Goal: Transaction & Acquisition: Purchase product/service

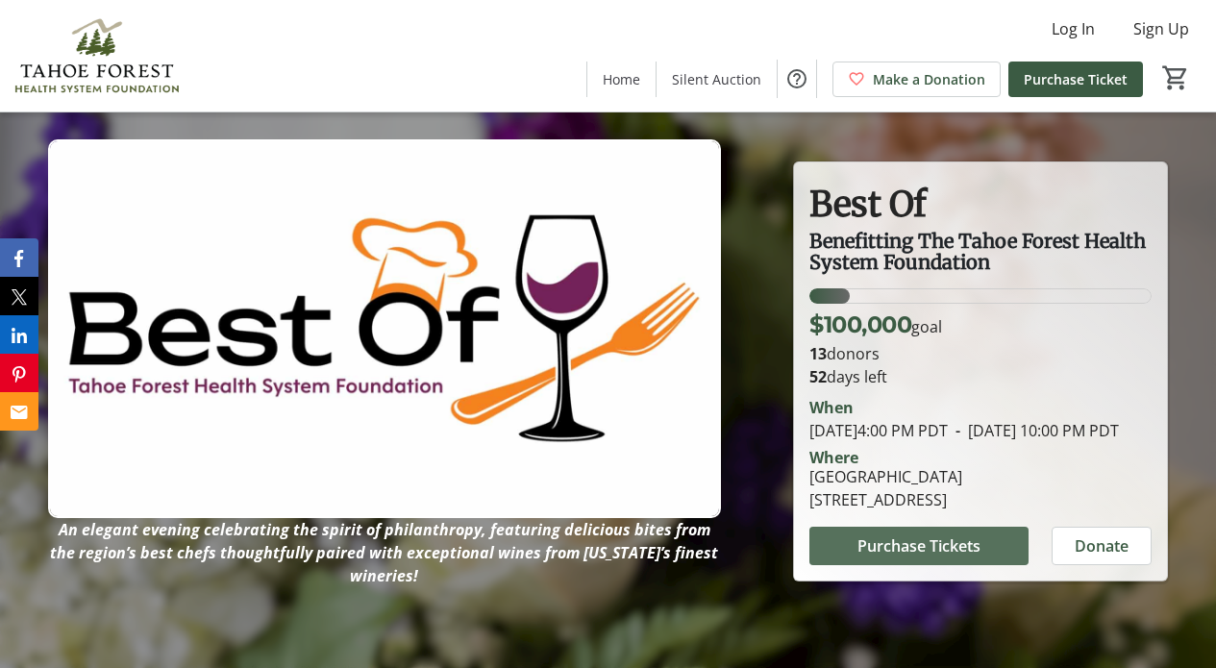
click at [909, 557] on span "Purchase Tickets" at bounding box center [918, 545] width 123 height 23
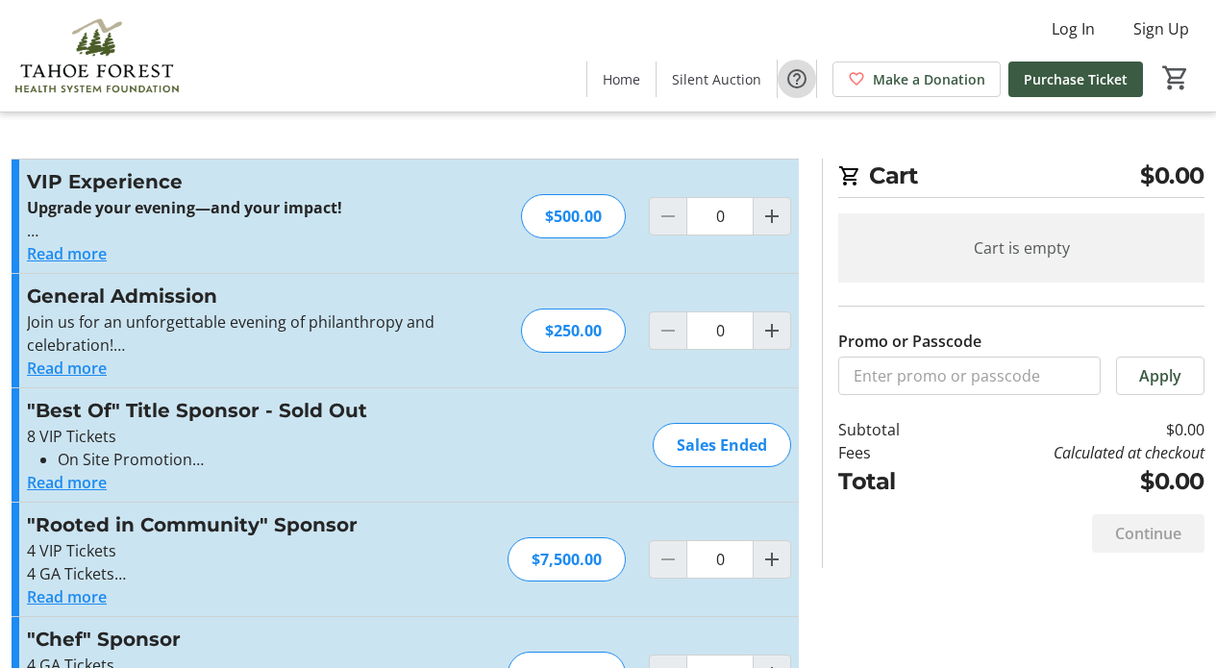
click at [796, 76] on mat-icon "Help" at bounding box center [796, 78] width 23 height 23
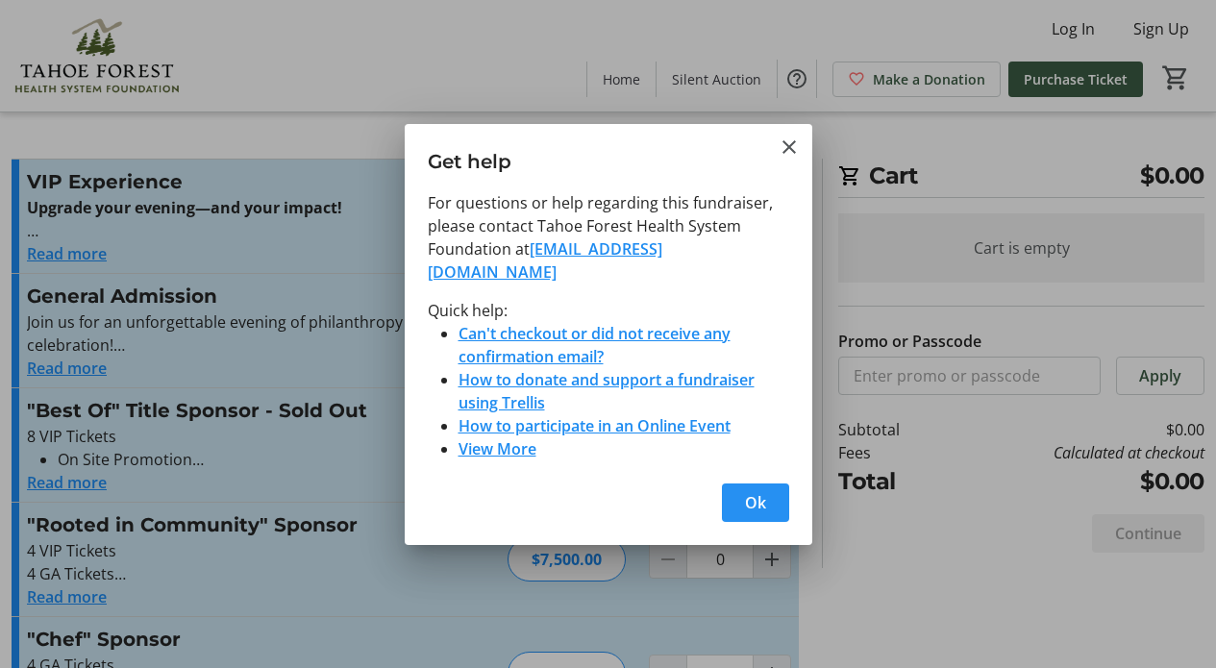
click at [754, 491] on span "Ok" at bounding box center [755, 502] width 21 height 23
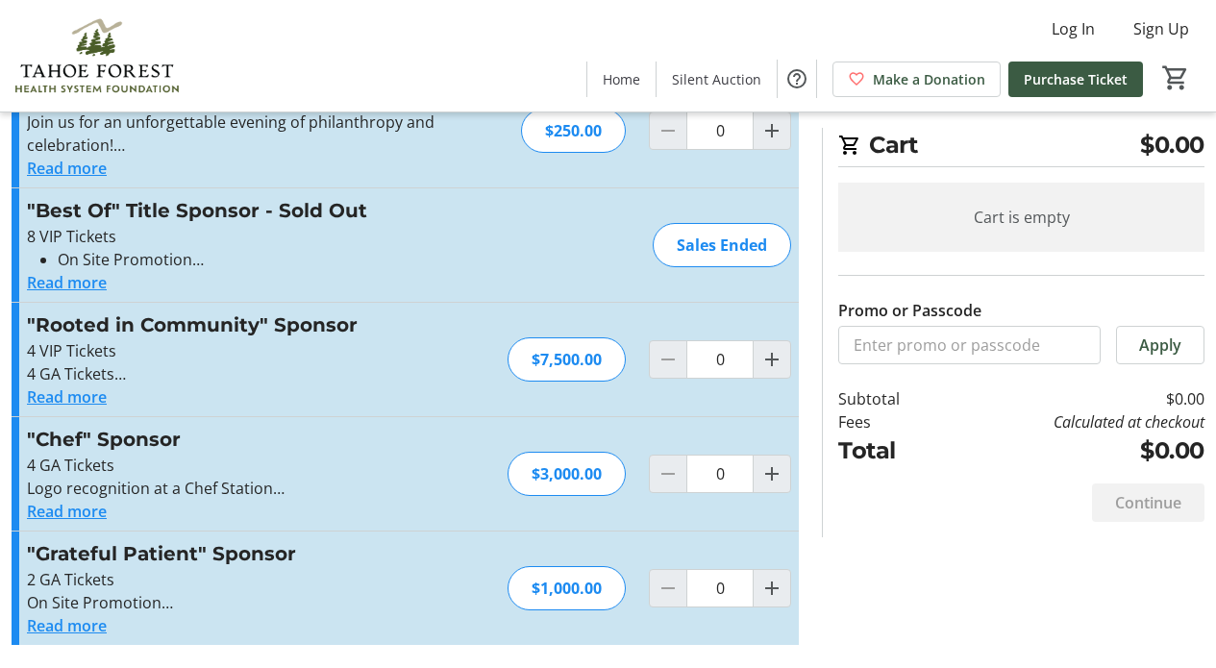
scroll to position [200, 0]
click at [74, 625] on button "Read more" at bounding box center [67, 625] width 80 height 23
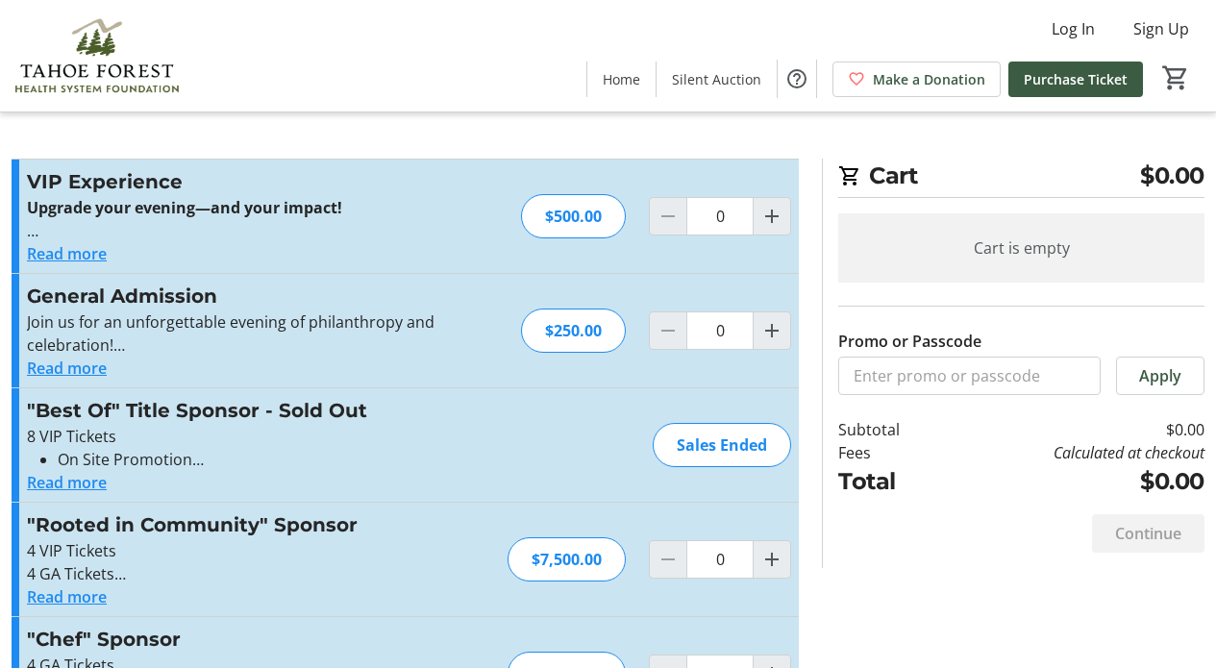
scroll to position [0, 0]
click at [628, 72] on span "Home" at bounding box center [621, 79] width 37 height 20
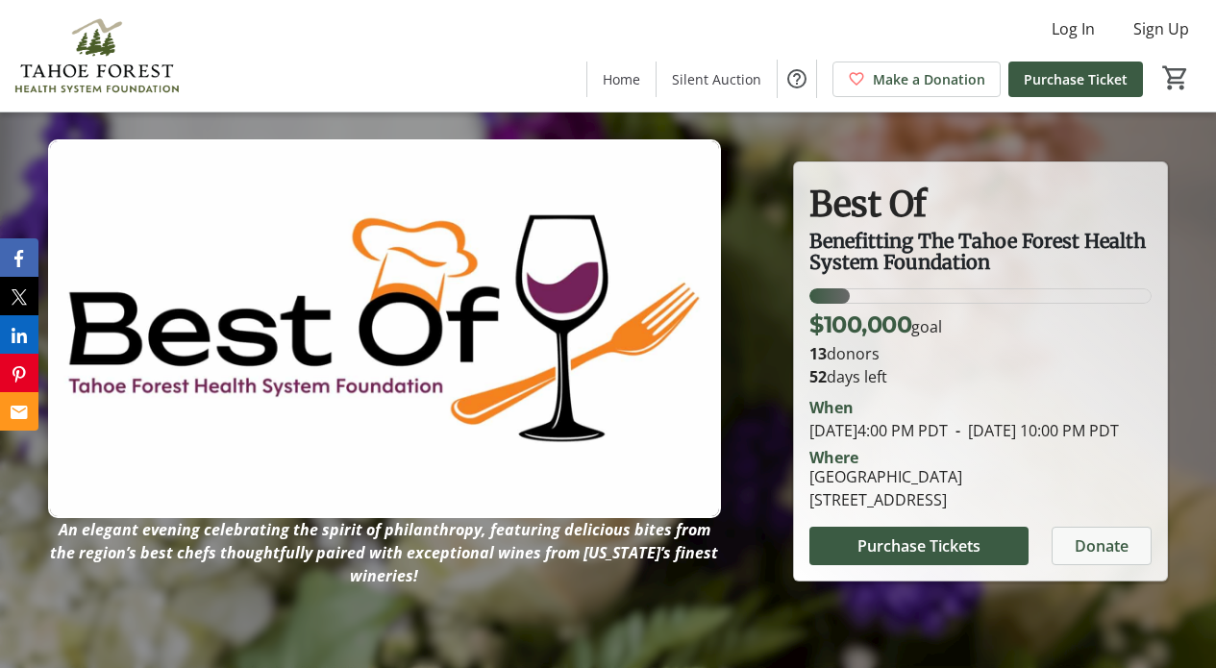
click at [1113, 557] on span "Donate" at bounding box center [1102, 545] width 54 height 23
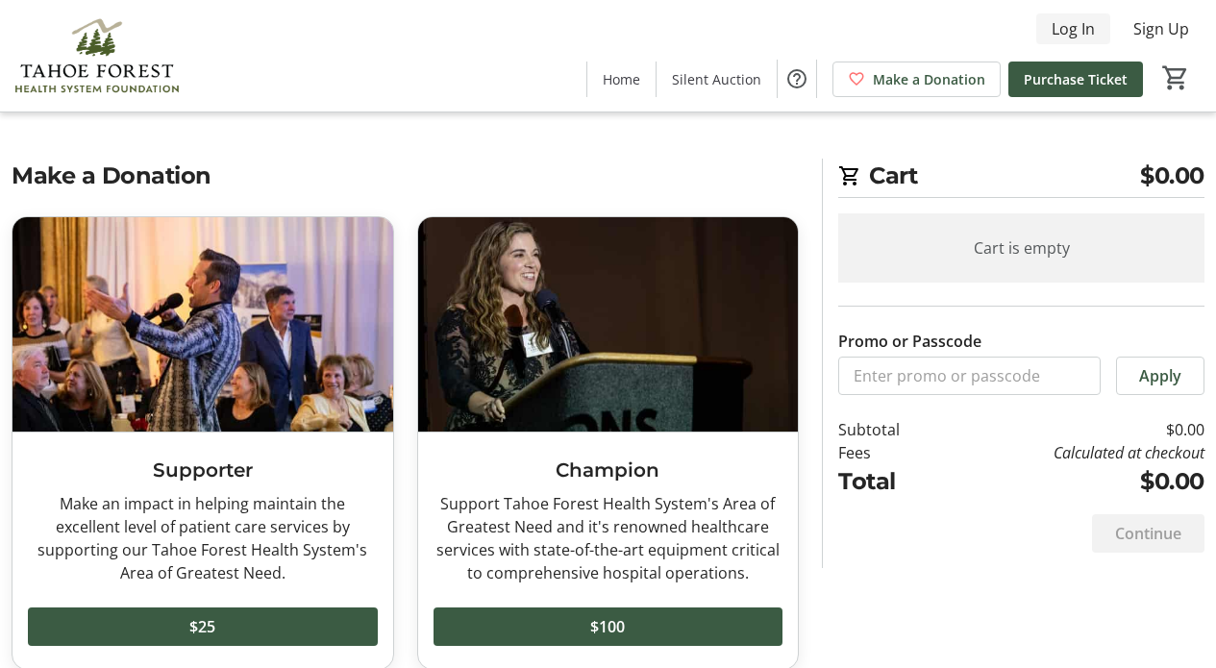
click at [1072, 27] on span "Log In" at bounding box center [1073, 28] width 43 height 23
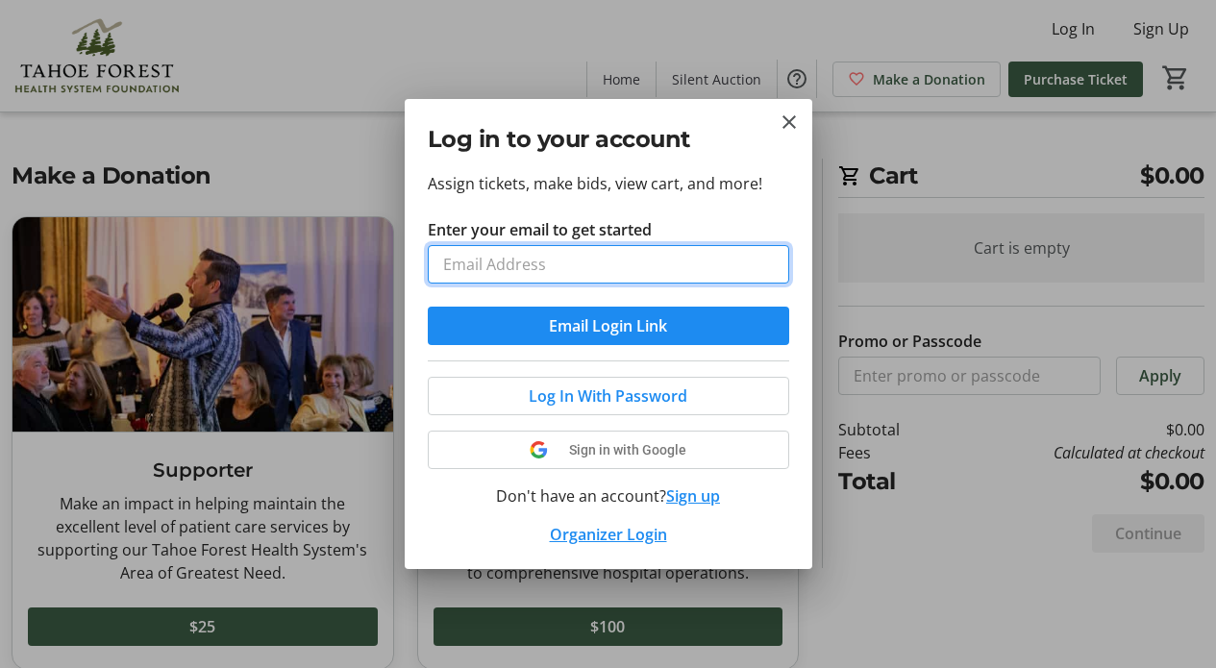
type input "[EMAIL_ADDRESS][DOMAIN_NAME]"
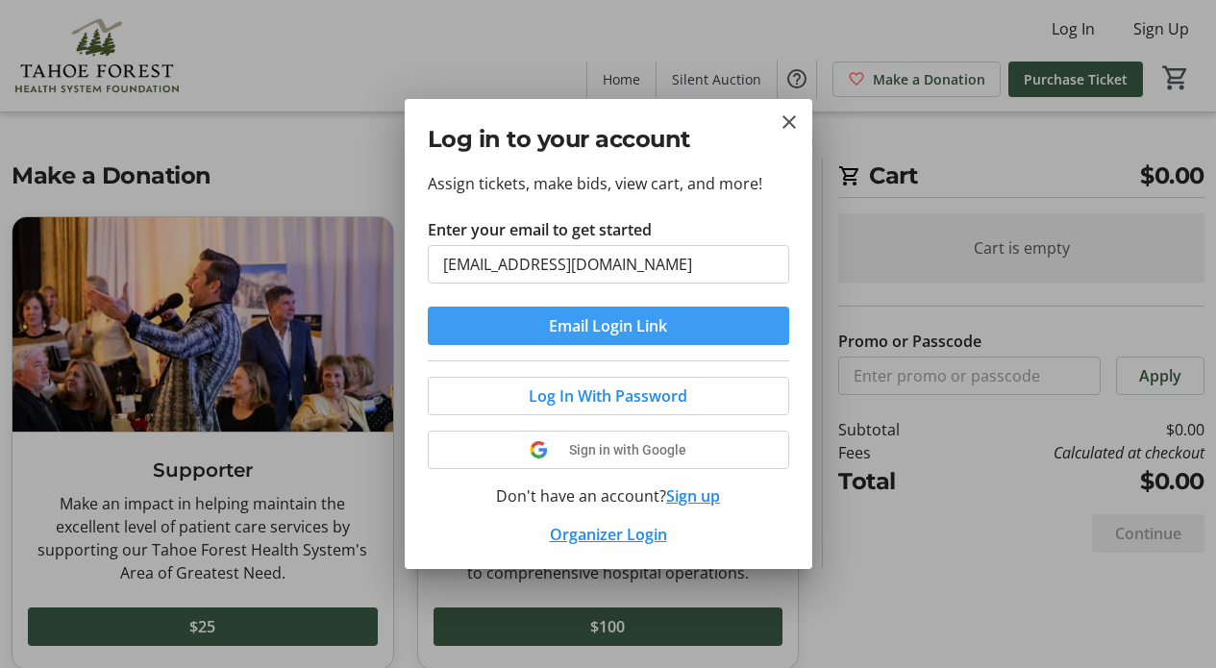
click at [687, 329] on span "submit" at bounding box center [608, 326] width 361 height 46
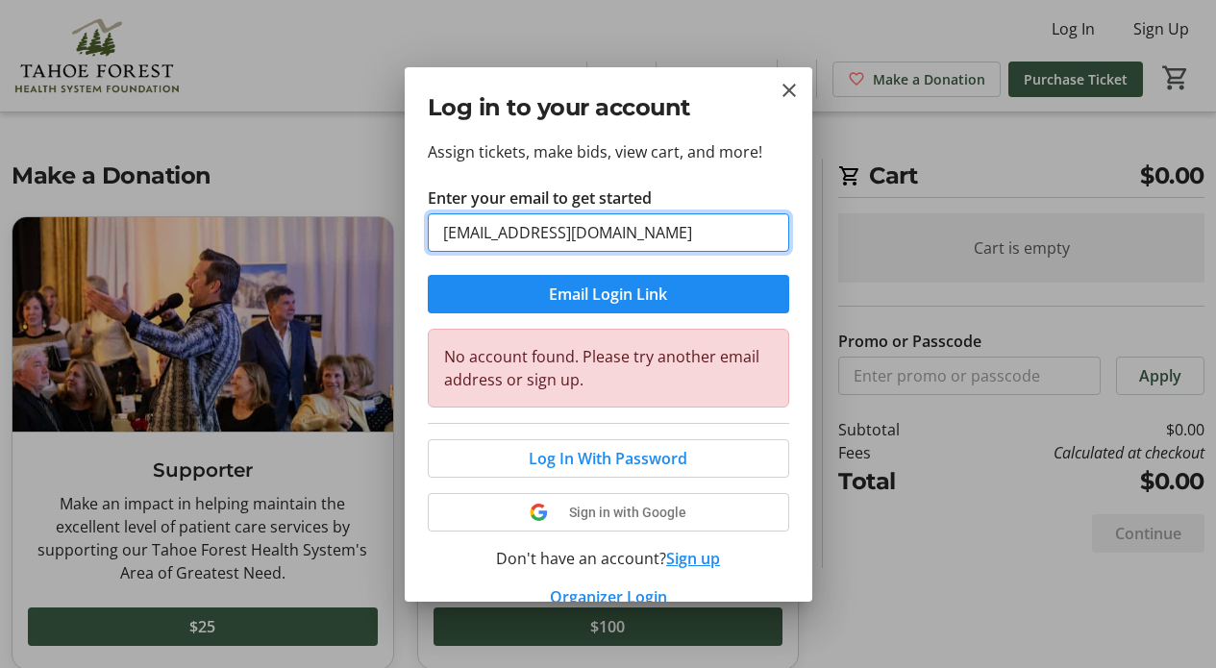
click at [669, 234] on input "[EMAIL_ADDRESS][DOMAIN_NAME]" at bounding box center [608, 232] width 361 height 38
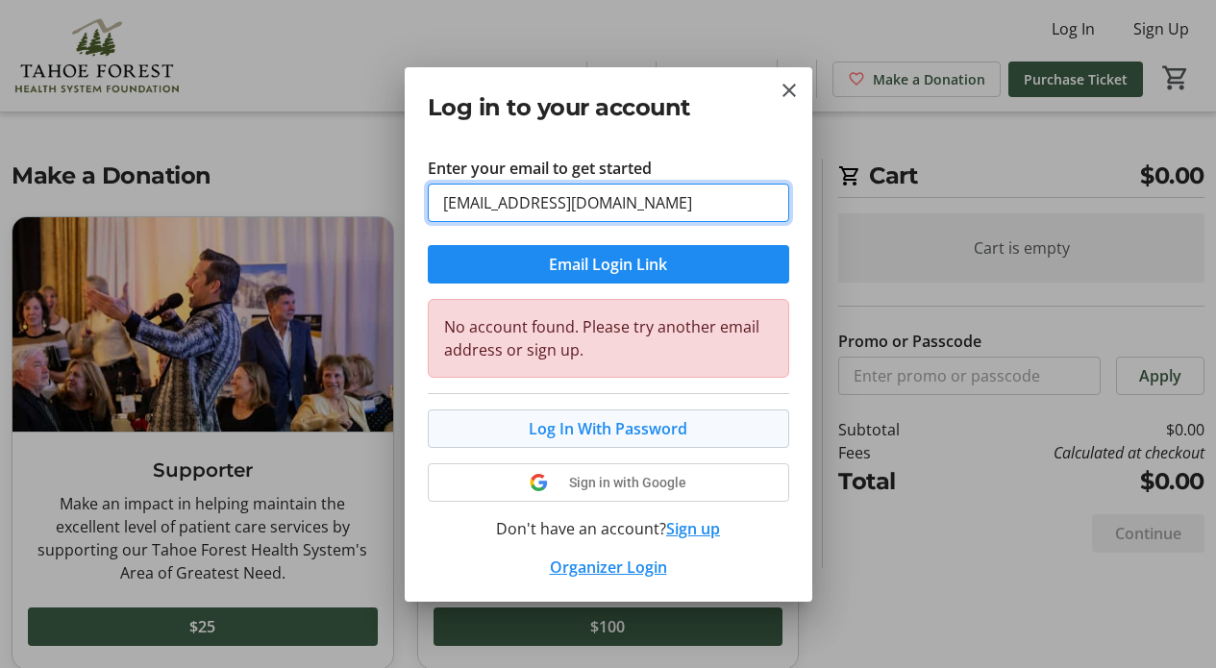
scroll to position [30, 0]
click at [654, 431] on span "Log In With Password" at bounding box center [608, 428] width 159 height 23
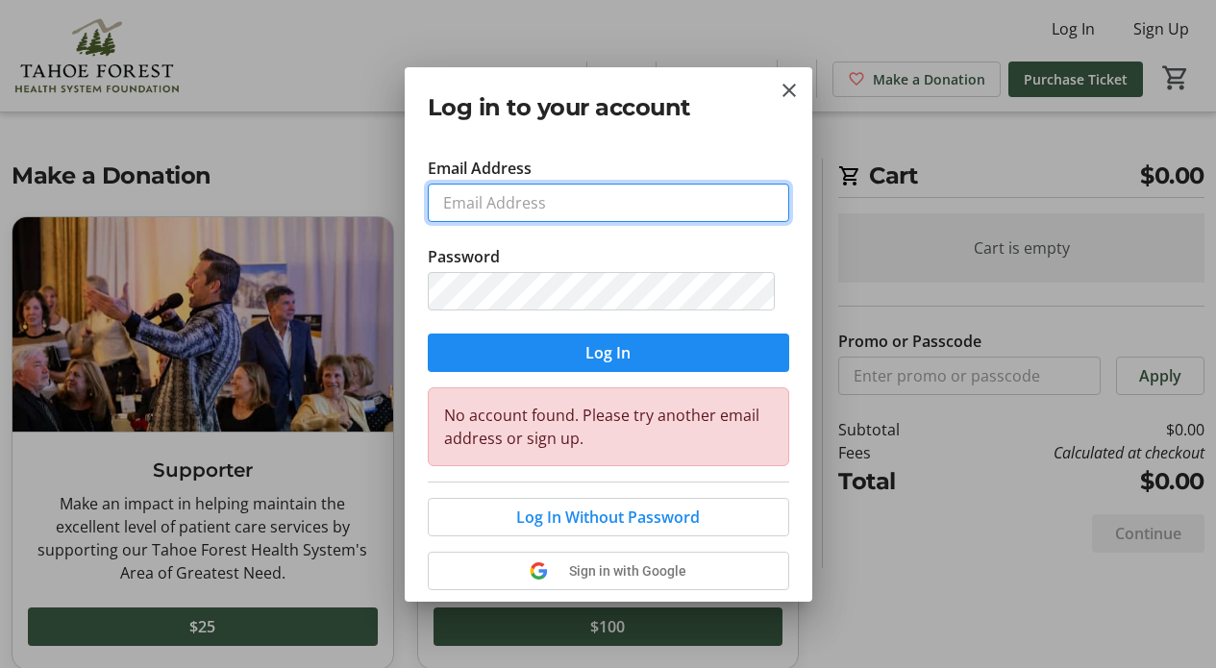
type input "[EMAIL_ADDRESS][DOMAIN_NAME]"
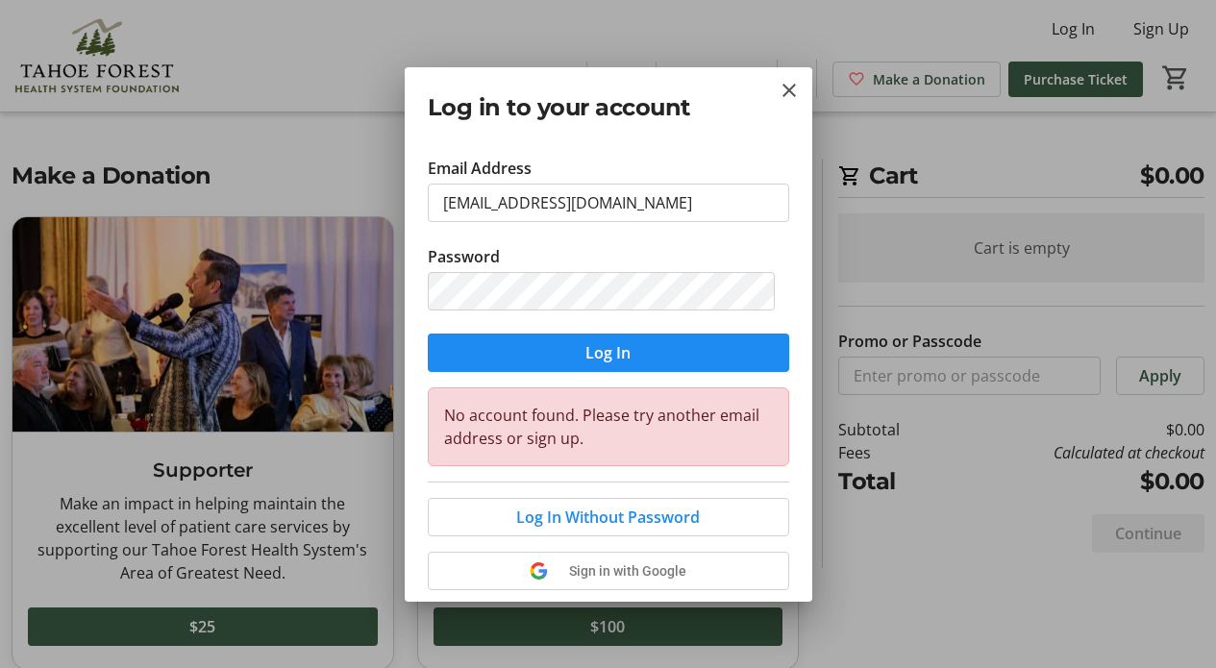
click at [610, 210] on input "[EMAIL_ADDRESS][DOMAIN_NAME]" at bounding box center [608, 203] width 361 height 38
click at [750, 203] on input "[EMAIL_ADDRESS][DOMAIN_NAME]" at bounding box center [608, 203] width 361 height 38
drag, startPoint x: 719, startPoint y: 228, endPoint x: 709, endPoint y: 242, distance: 17.3
click at [713, 239] on tr-form-field "Email Address [EMAIL_ADDRESS][DOMAIN_NAME]" at bounding box center [608, 201] width 361 height 88
drag, startPoint x: 691, startPoint y: 226, endPoint x: 403, endPoint y: 189, distance: 290.6
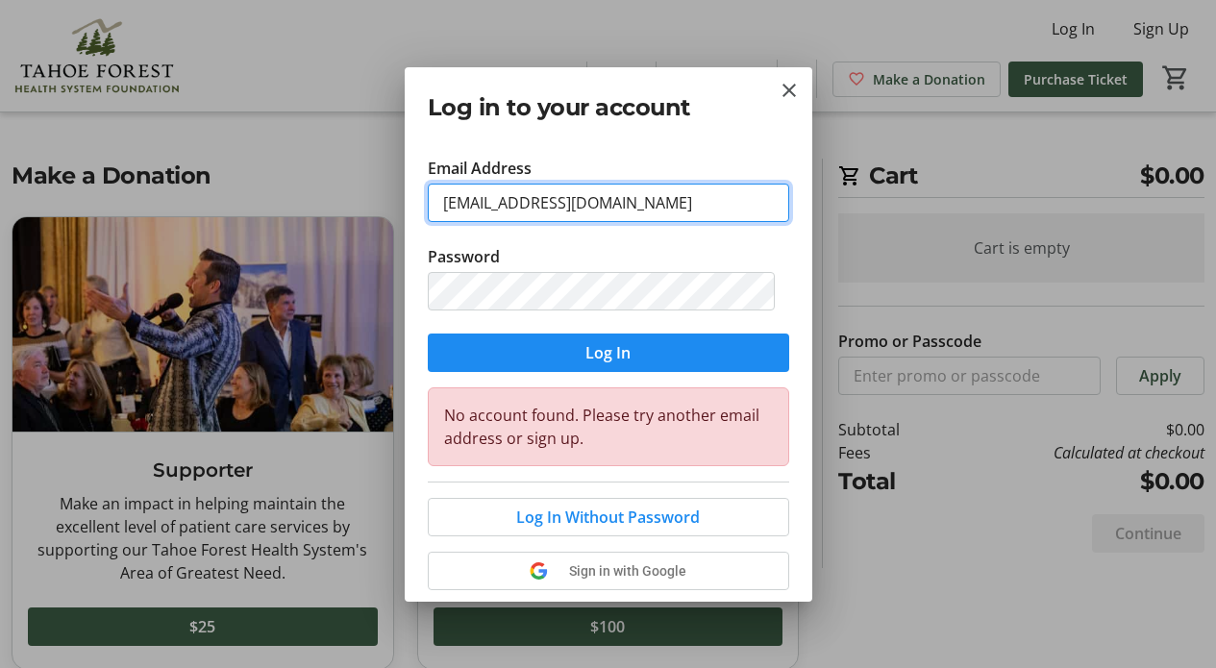
click at [403, 189] on div "Log in to your account Assign tickets, make bids, view cart, and more! Email Ad…" at bounding box center [608, 334] width 1216 height 668
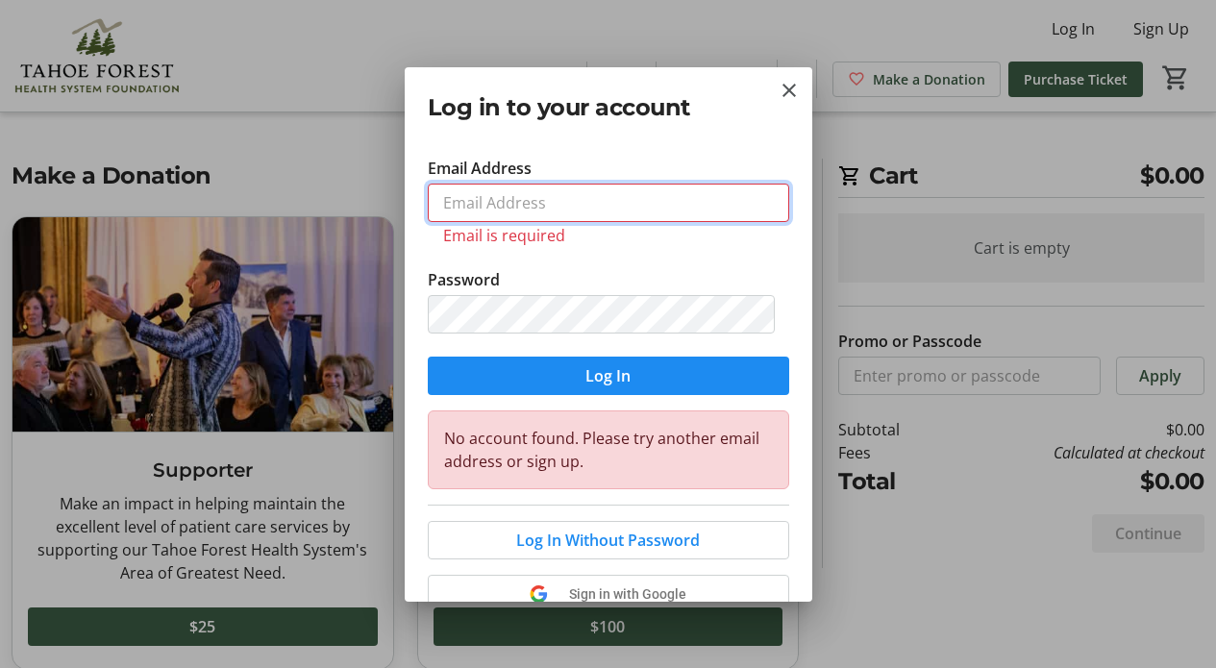
type input "[EMAIL_ADDRESS][DOMAIN_NAME]"
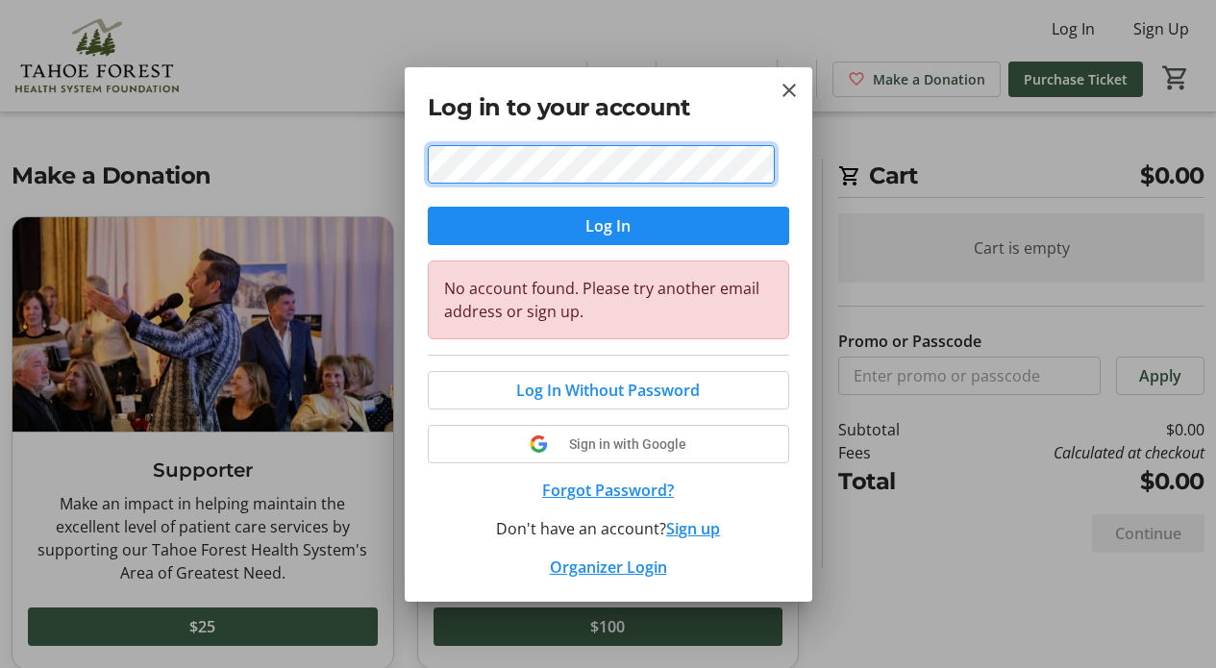
scroll to position [157, 0]
click at [684, 527] on div "Log In Without Password Sign in with Google Forgot Password? Don't have an acco…" at bounding box center [608, 467] width 361 height 224
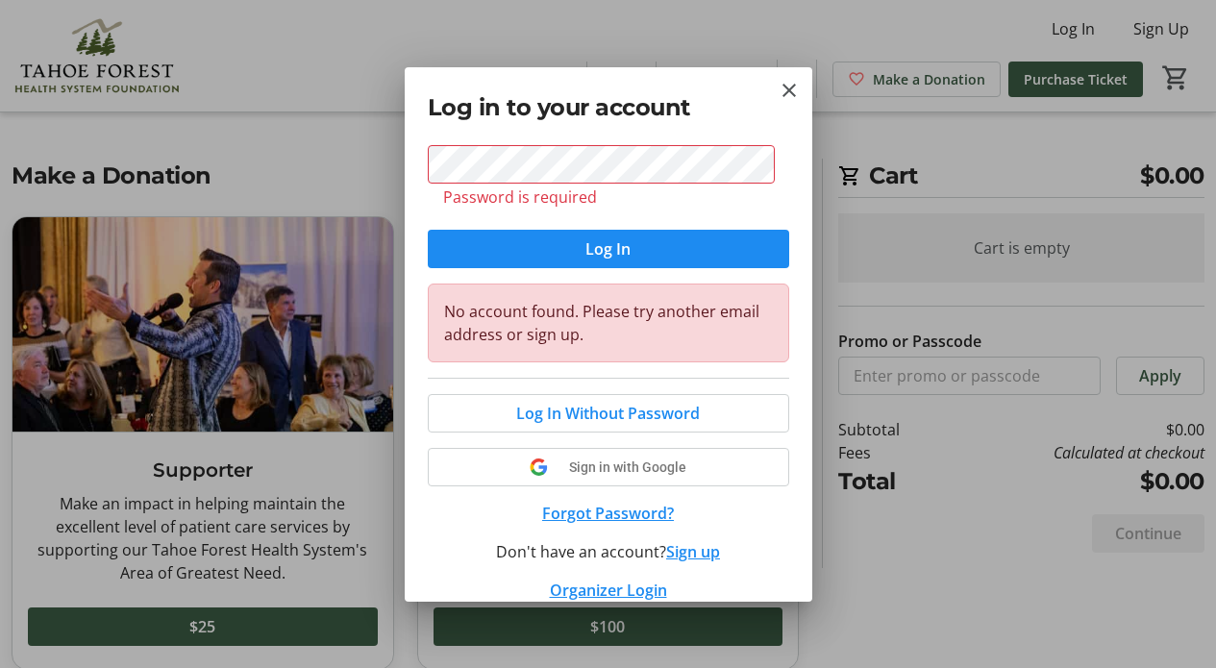
click at [677, 551] on button "Sign up" at bounding box center [693, 551] width 54 height 23
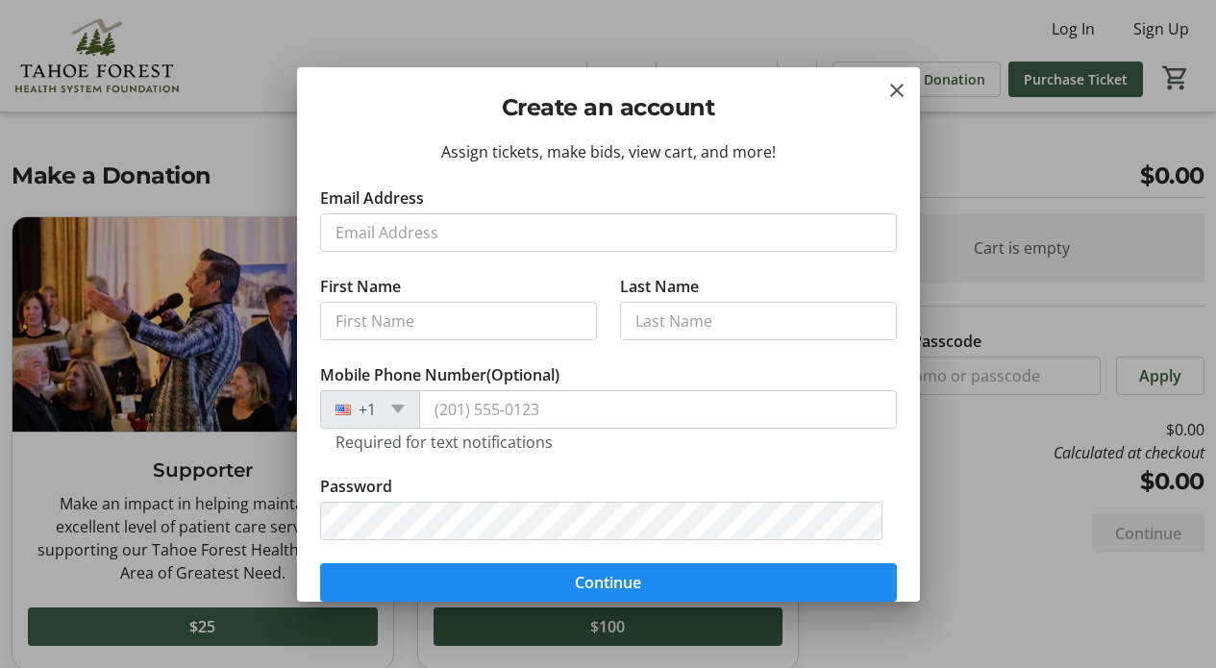
scroll to position [0, 0]
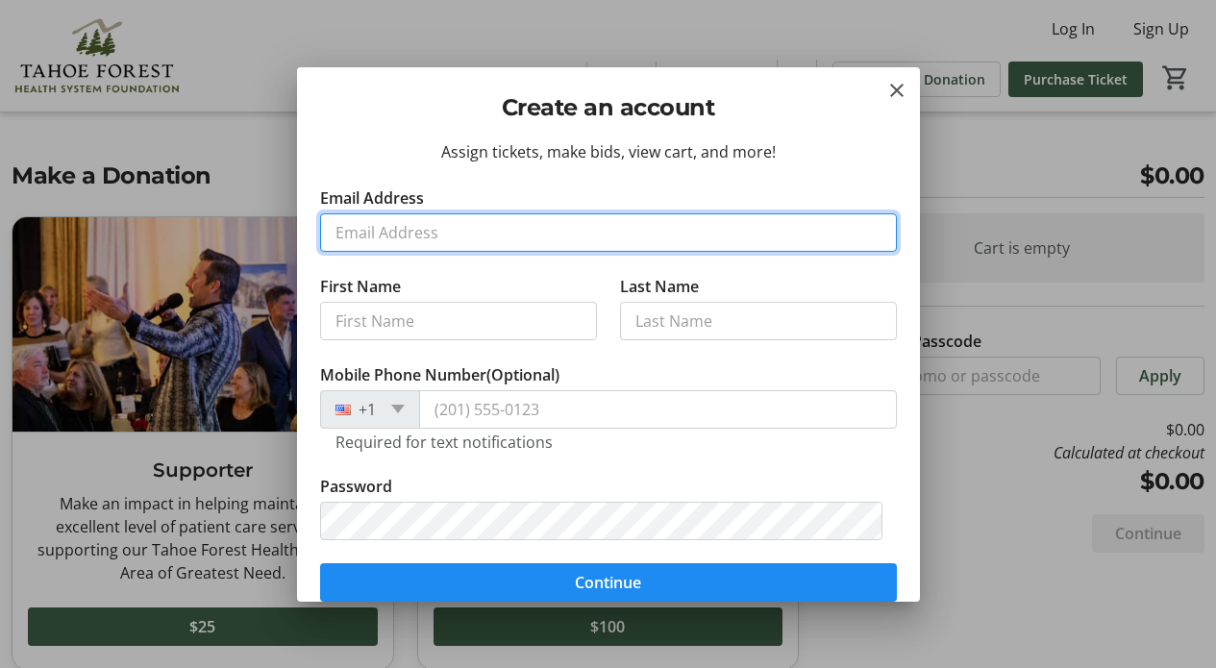
type input "[EMAIL_ADDRESS][DOMAIN_NAME]"
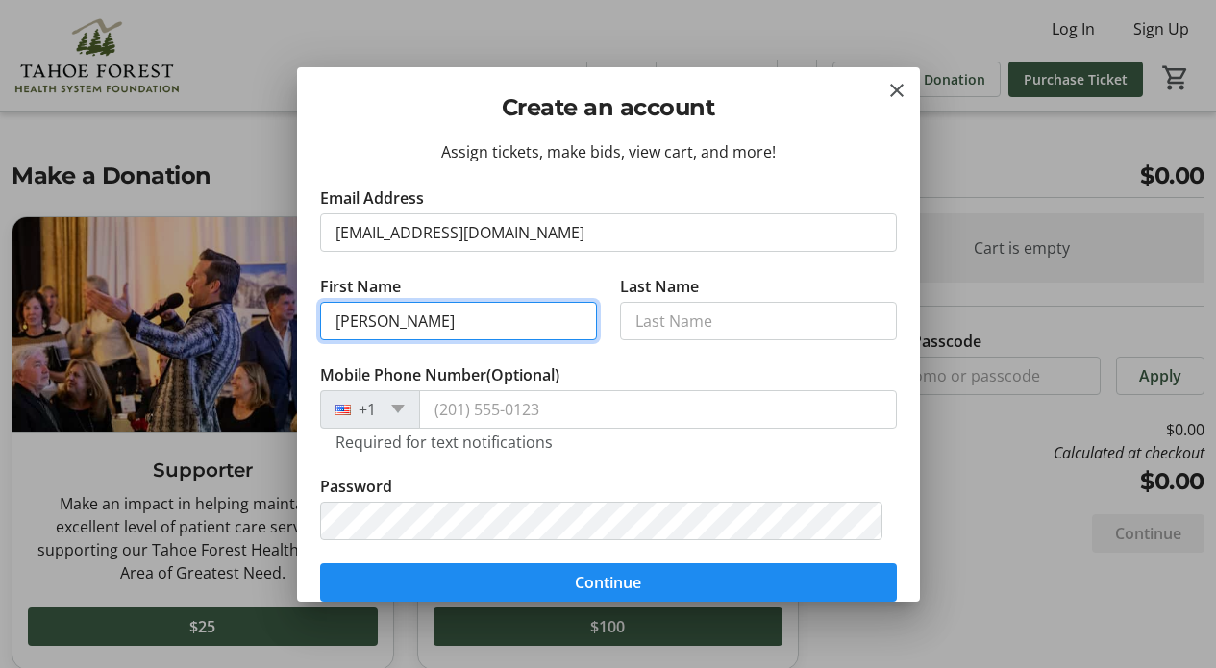
type input "[PERSON_NAME]"
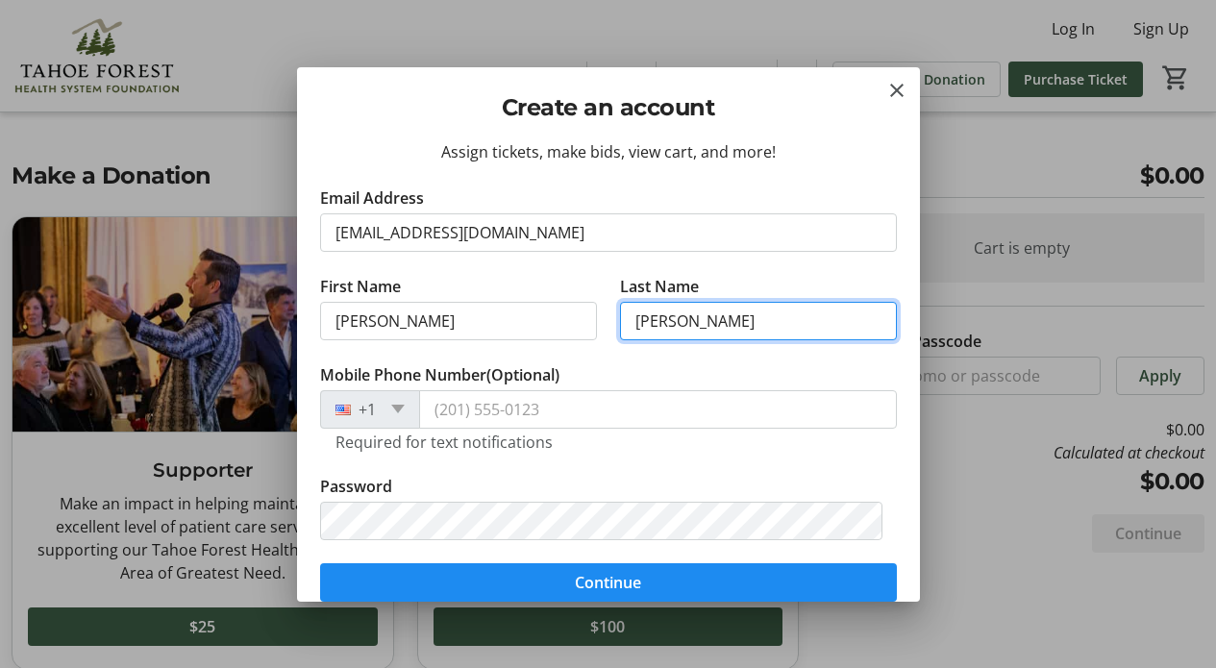
type input "[PERSON_NAME]"
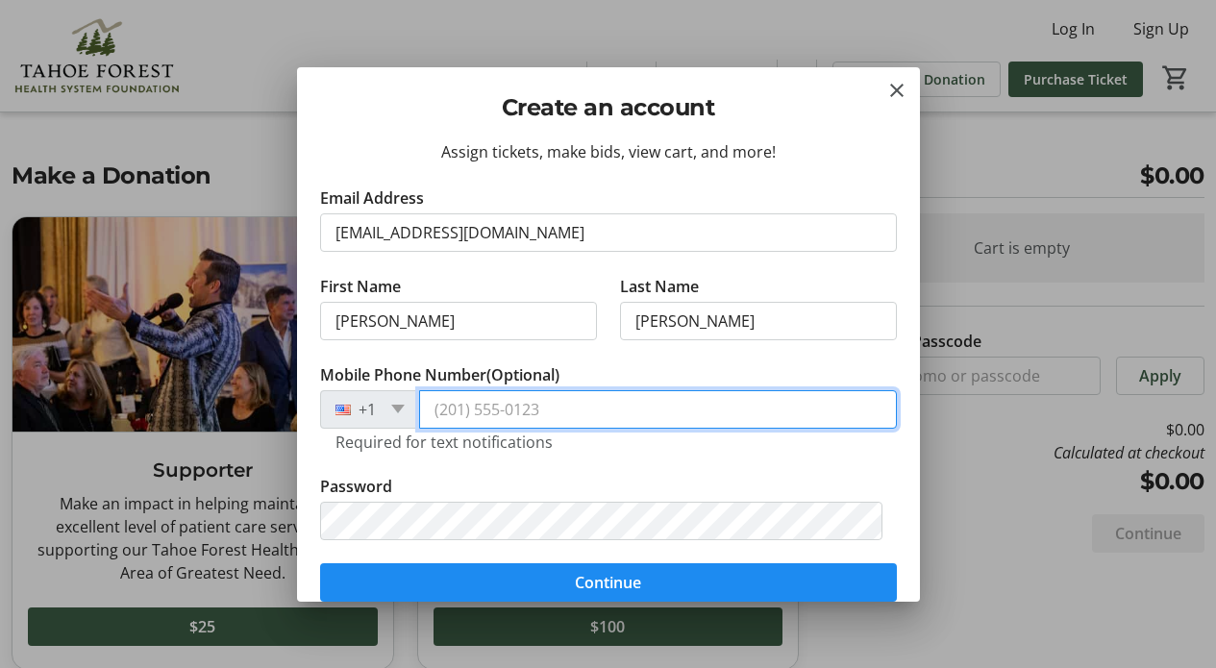
click at [856, 408] on input "Mobile Phone Number (Optional)" at bounding box center [658, 409] width 478 height 38
type input "[PHONE_NUMBER]"
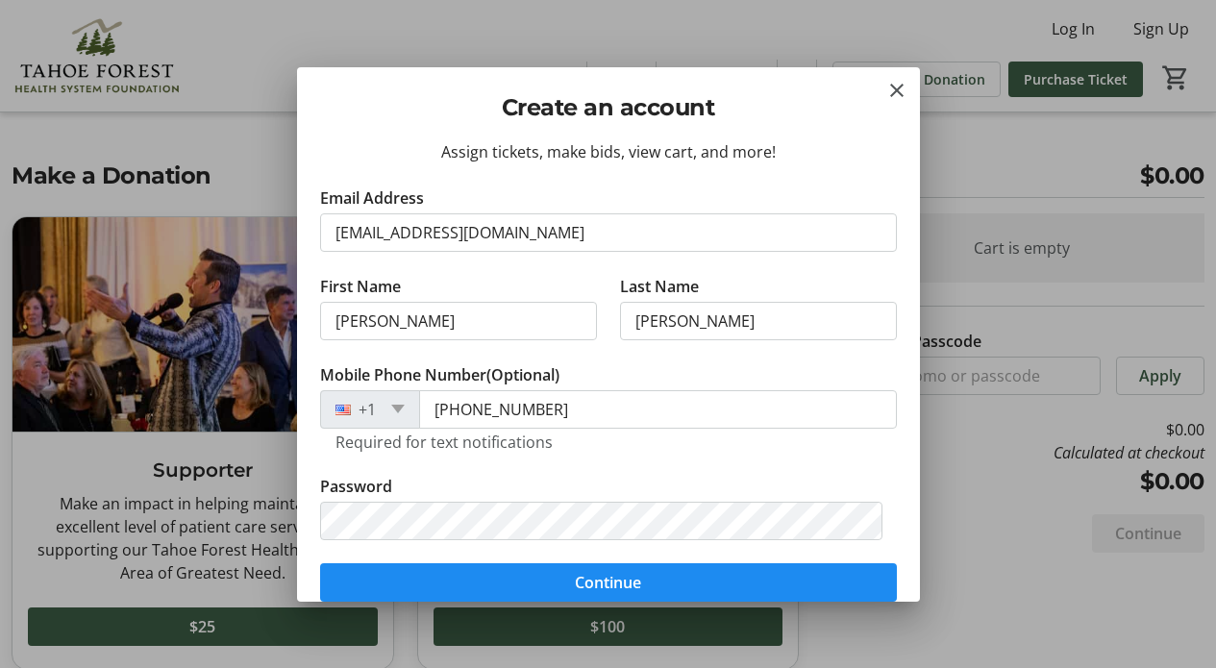
click at [610, 479] on tr-form-field "Password" at bounding box center [608, 519] width 577 height 88
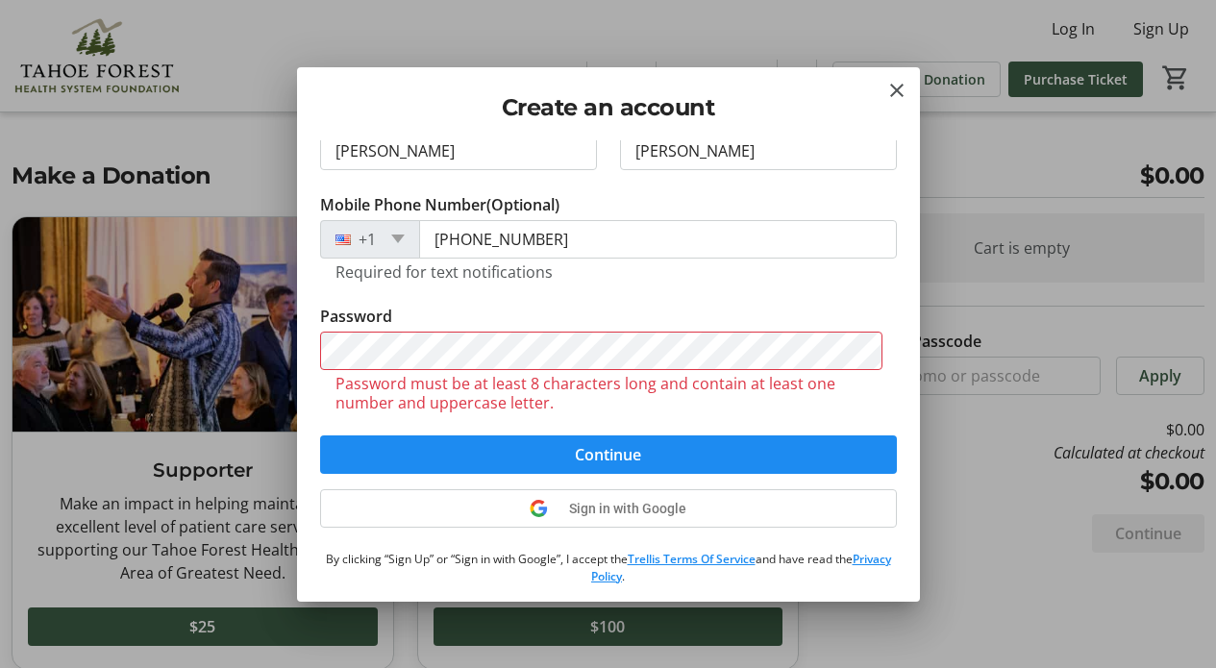
scroll to position [173, 0]
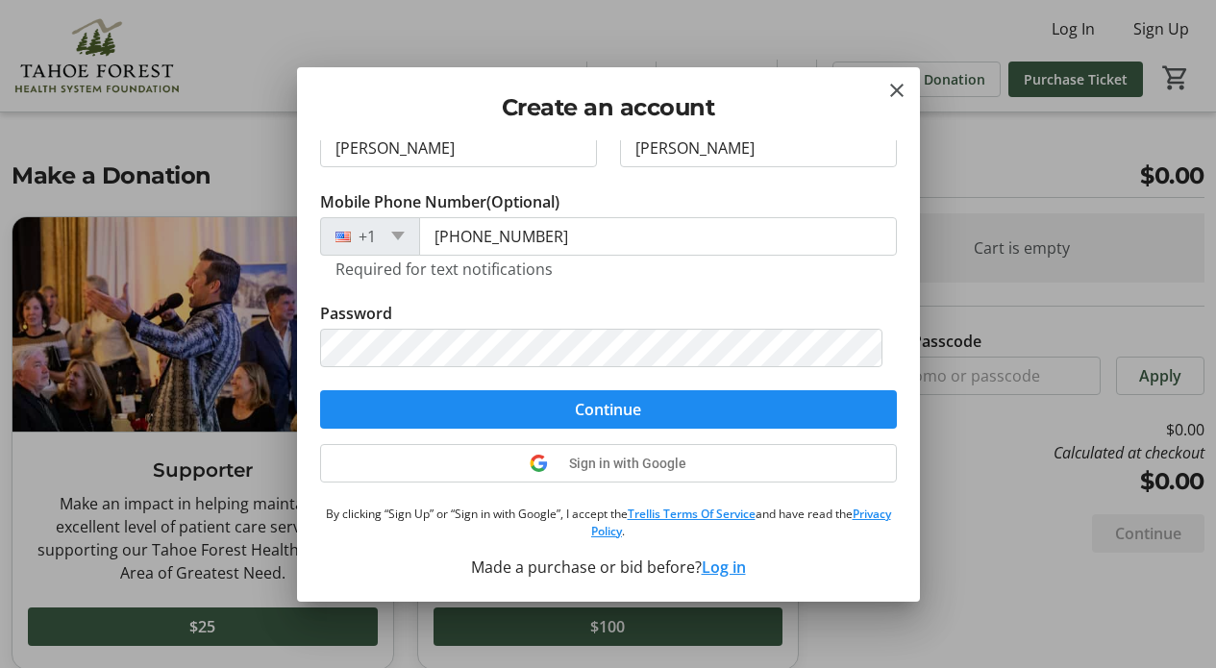
click at [813, 302] on tr-form-field "Password" at bounding box center [608, 346] width 577 height 88
click at [725, 413] on span "submit" at bounding box center [608, 409] width 577 height 46
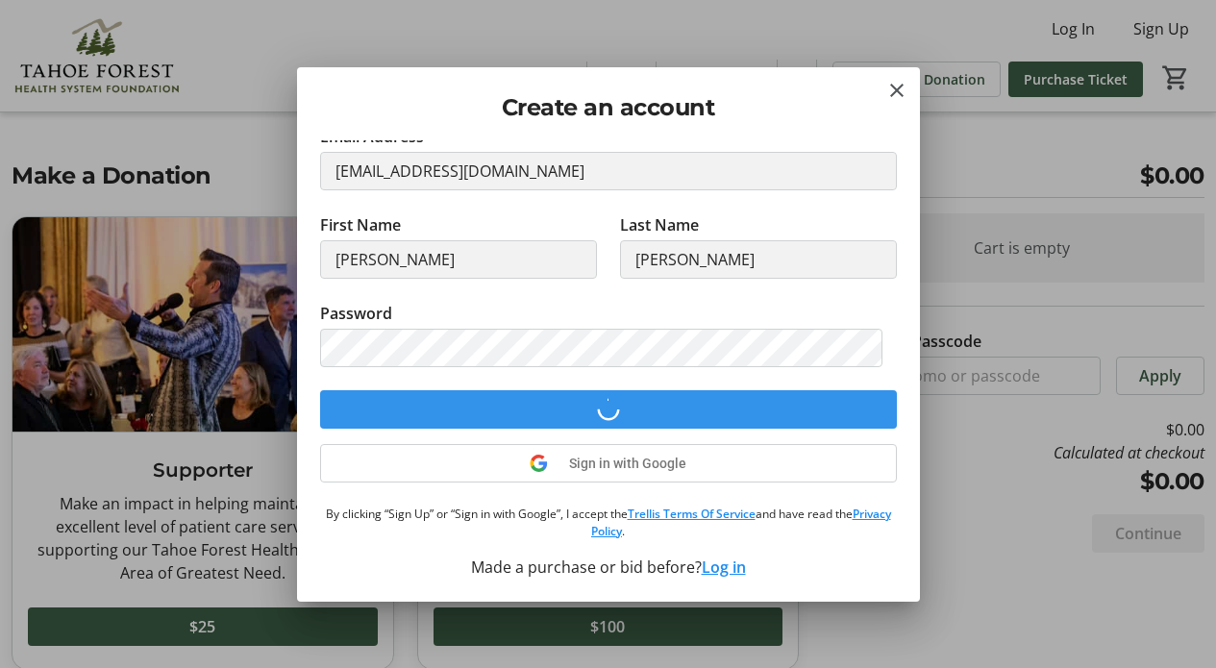
scroll to position [62, 0]
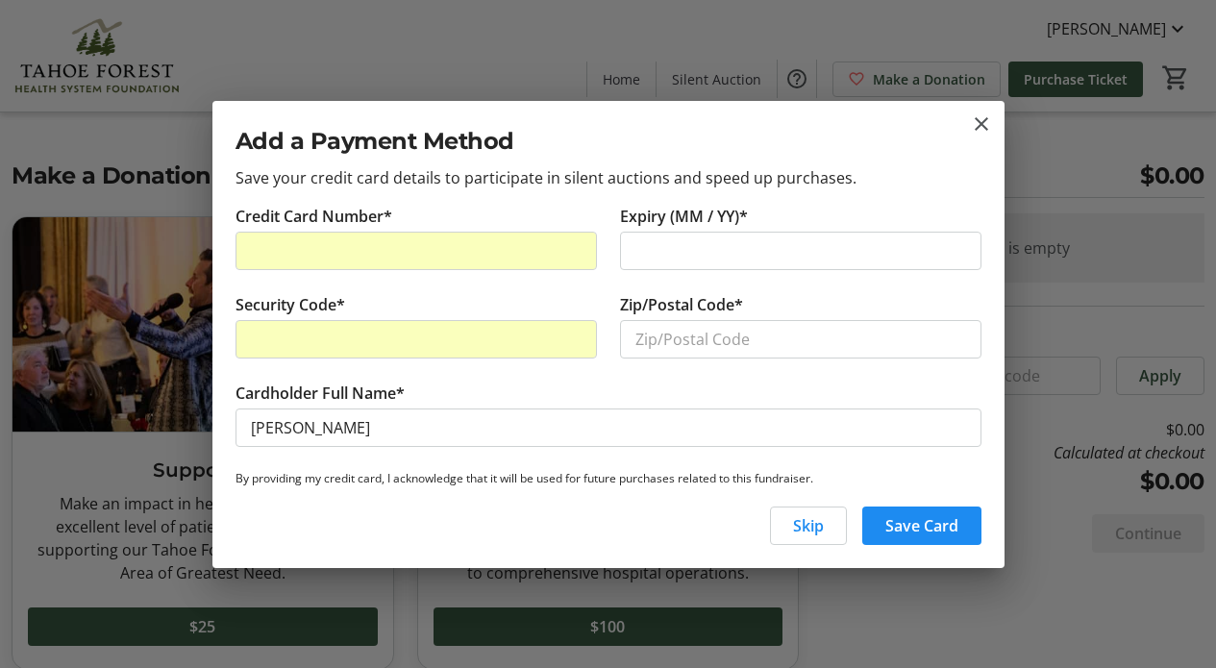
click at [727, 235] on div at bounding box center [800, 251] width 361 height 38
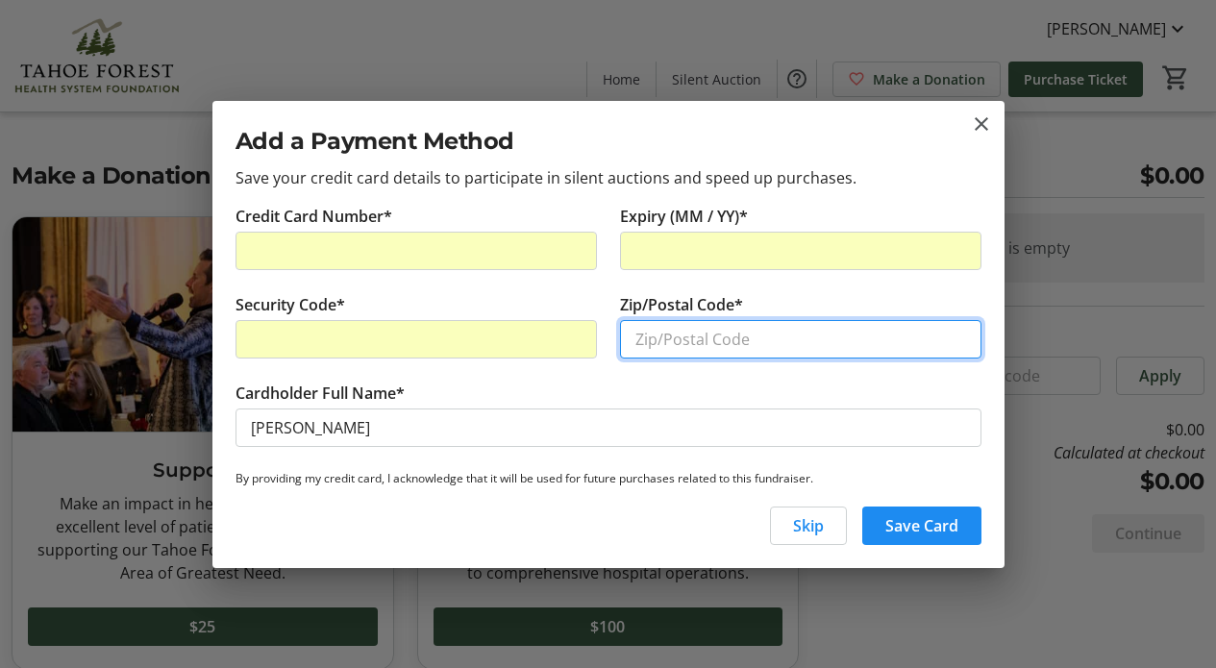
click at [958, 337] on input "Zip/Postal Code*" at bounding box center [800, 339] width 361 height 38
type input "89523"
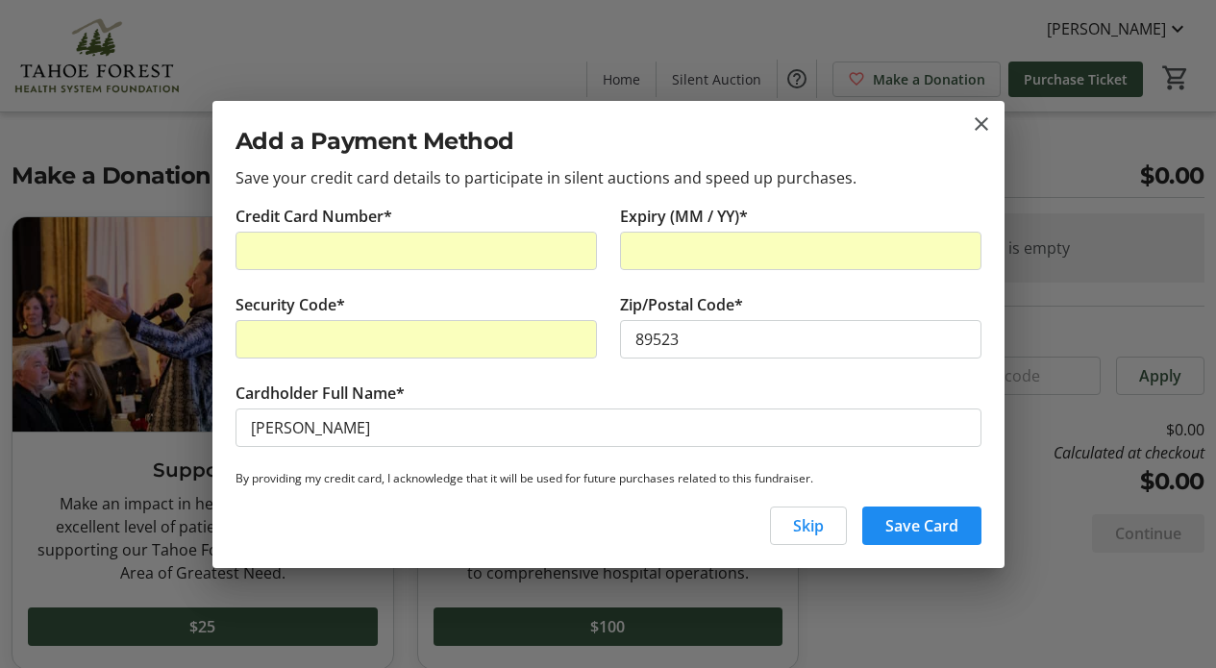
click at [604, 507] on div "Skip Save Card" at bounding box center [608, 533] width 792 height 69
click at [920, 514] on span "Save Card" at bounding box center [921, 525] width 73 height 23
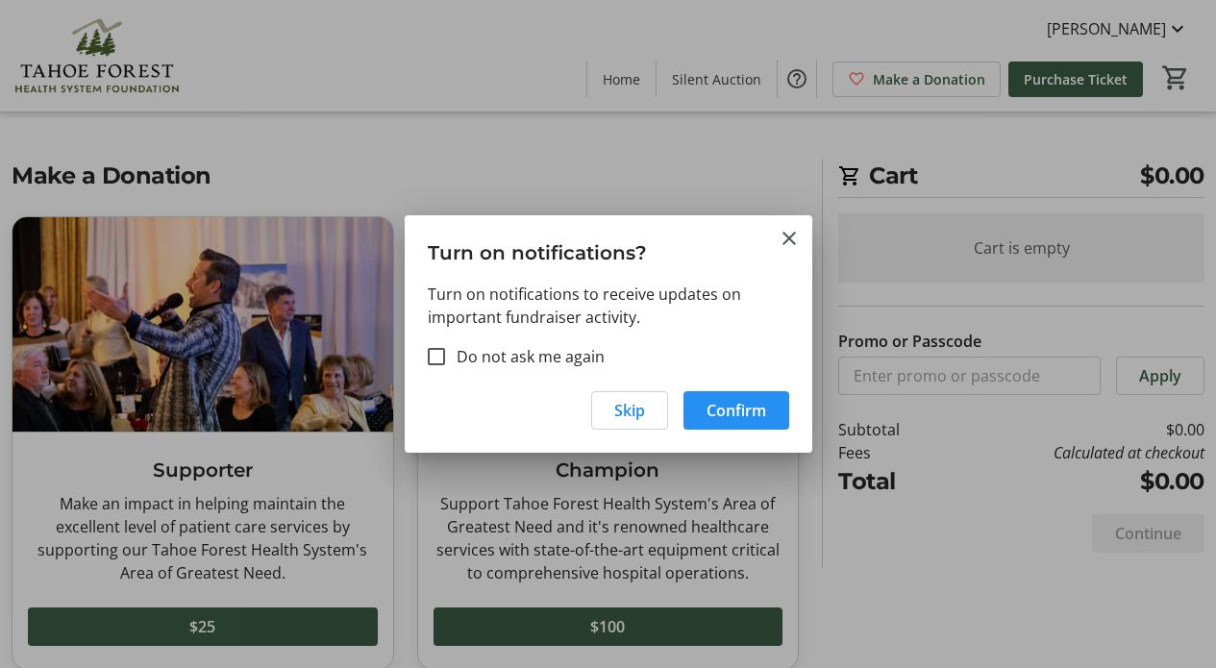
click at [759, 410] on span "Confirm" at bounding box center [736, 410] width 60 height 23
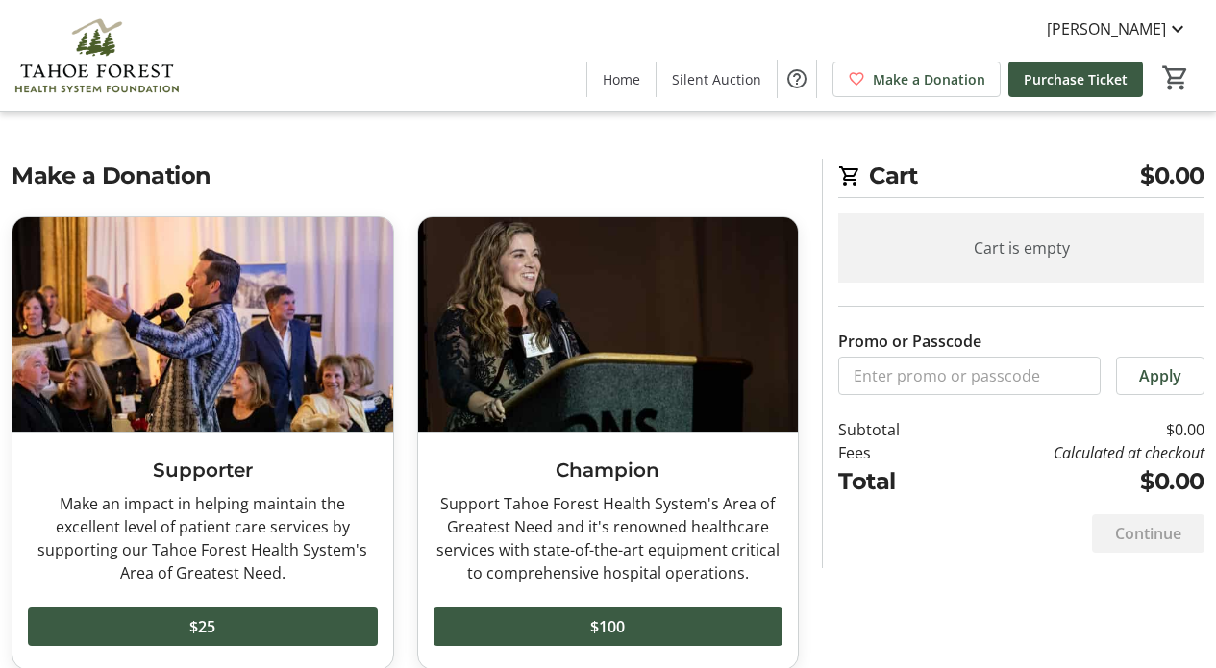
scroll to position [0, 0]
click at [932, 87] on span "Make a Donation" at bounding box center [929, 79] width 112 height 20
click at [625, 76] on span "Home" at bounding box center [621, 79] width 37 height 20
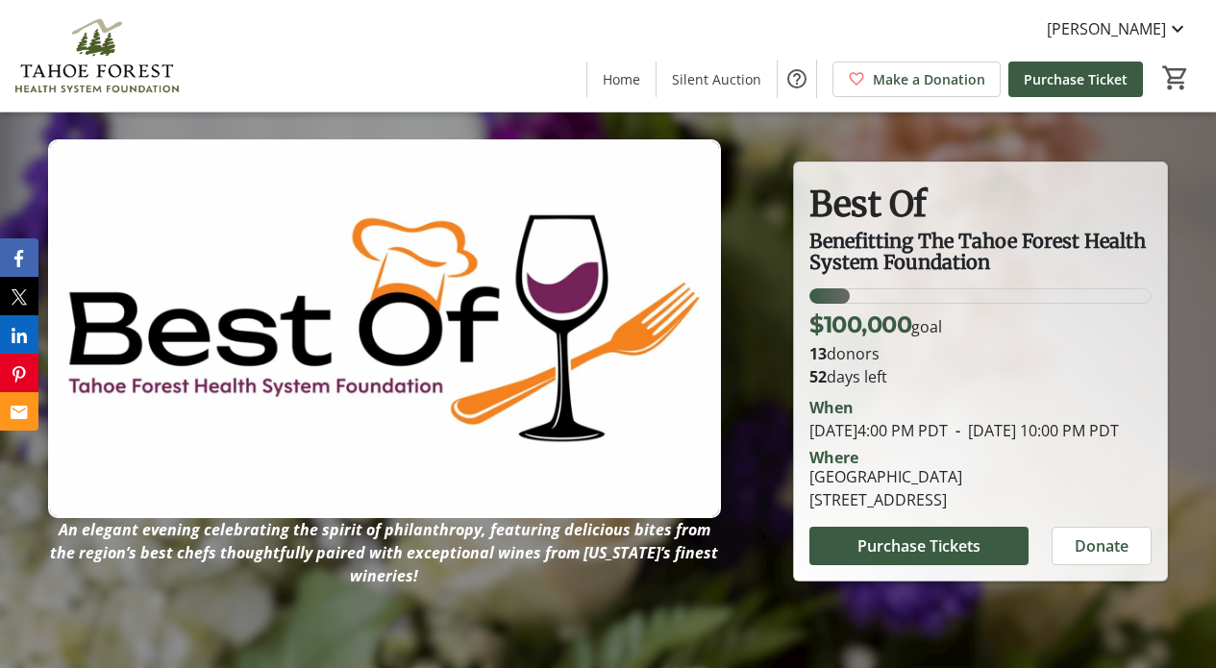
click at [637, 78] on span "Home" at bounding box center [621, 79] width 37 height 20
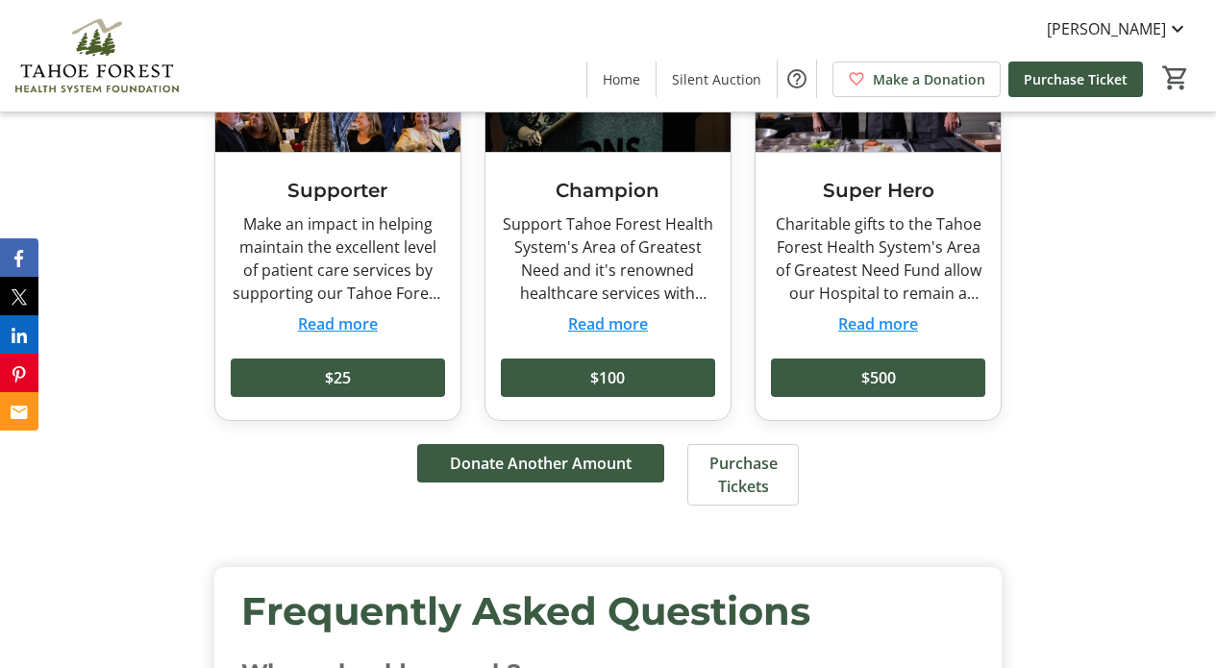
scroll to position [4512, 0]
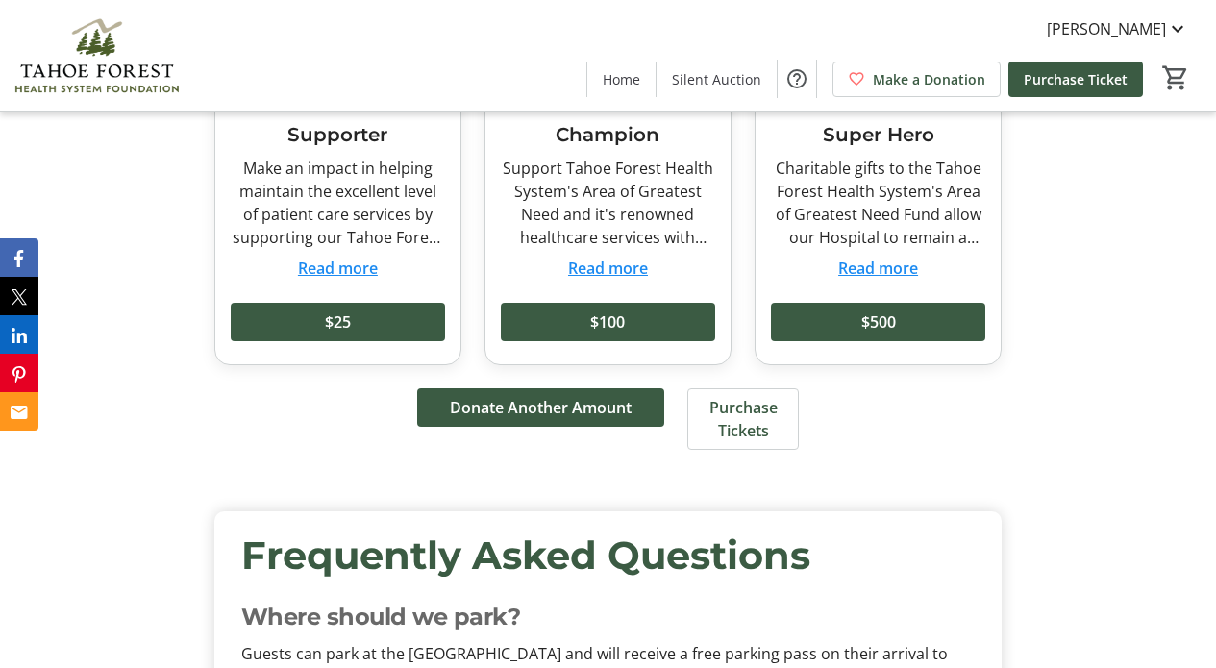
click at [754, 396] on span "Purchase Tickets" at bounding box center [743, 419] width 68 height 46
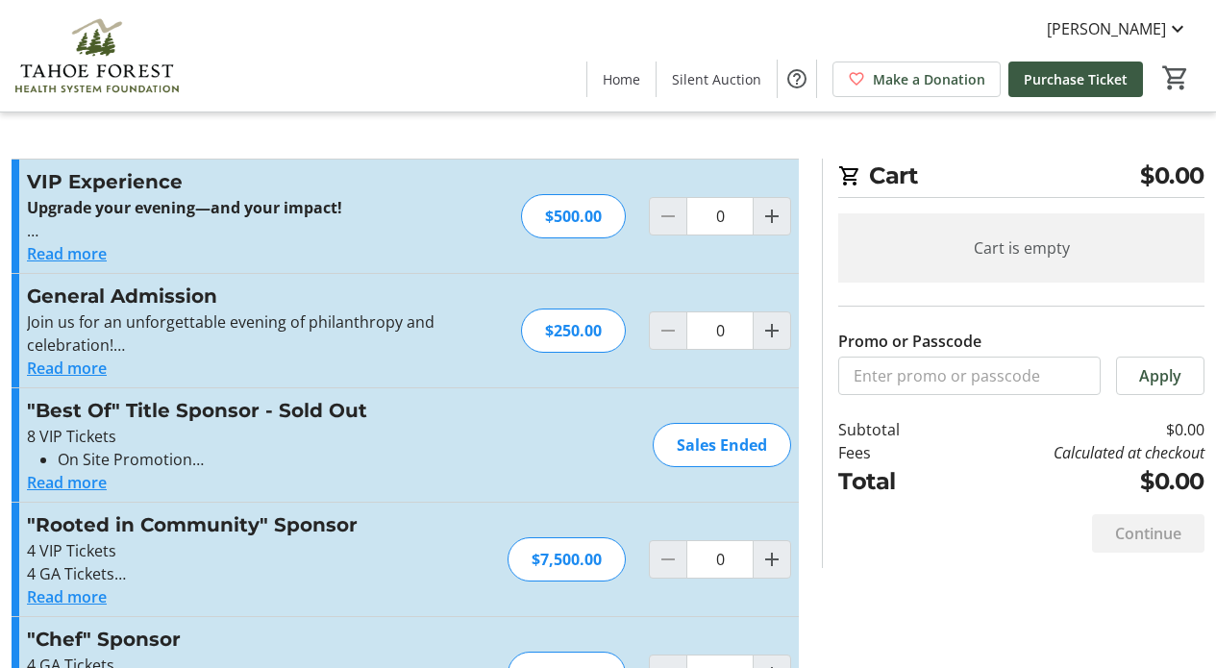
click at [69, 251] on button "Read more" at bounding box center [67, 253] width 80 height 23
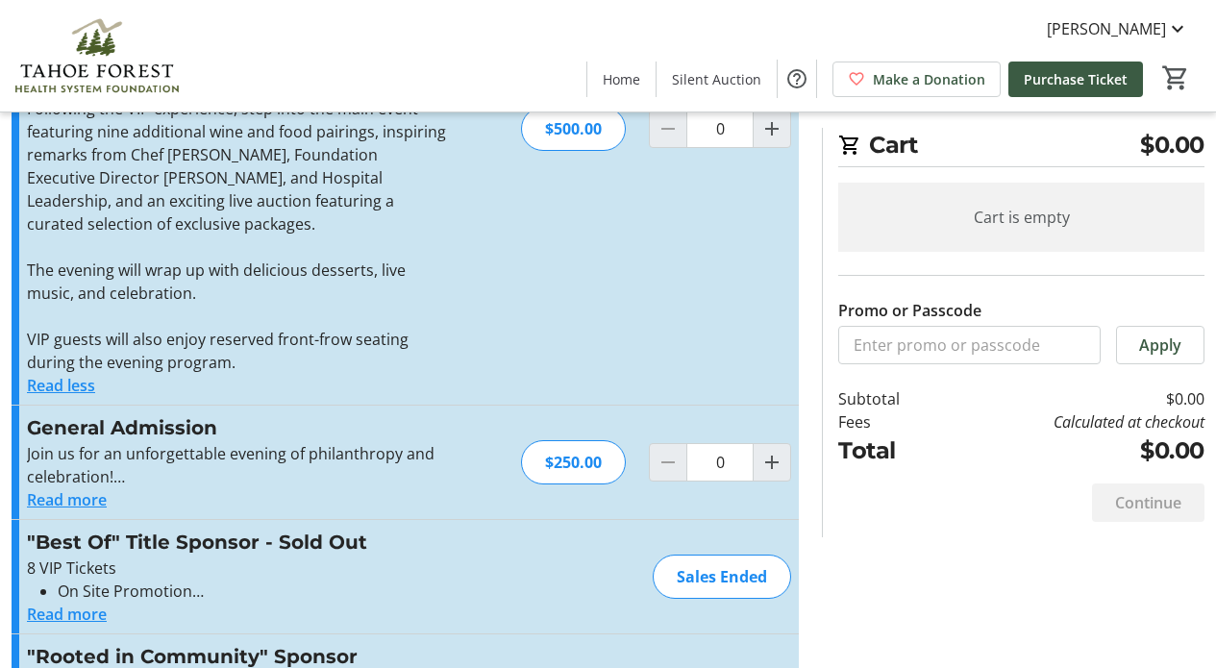
scroll to position [327, 0]
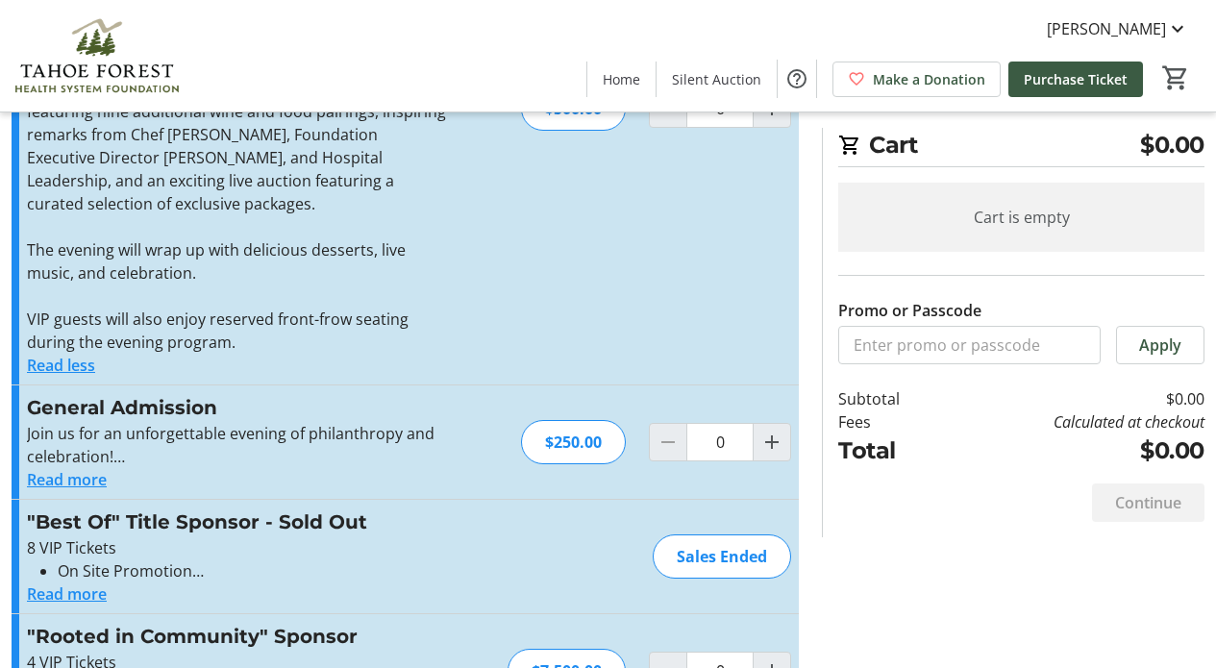
click at [85, 479] on button "Read more" at bounding box center [67, 479] width 80 height 23
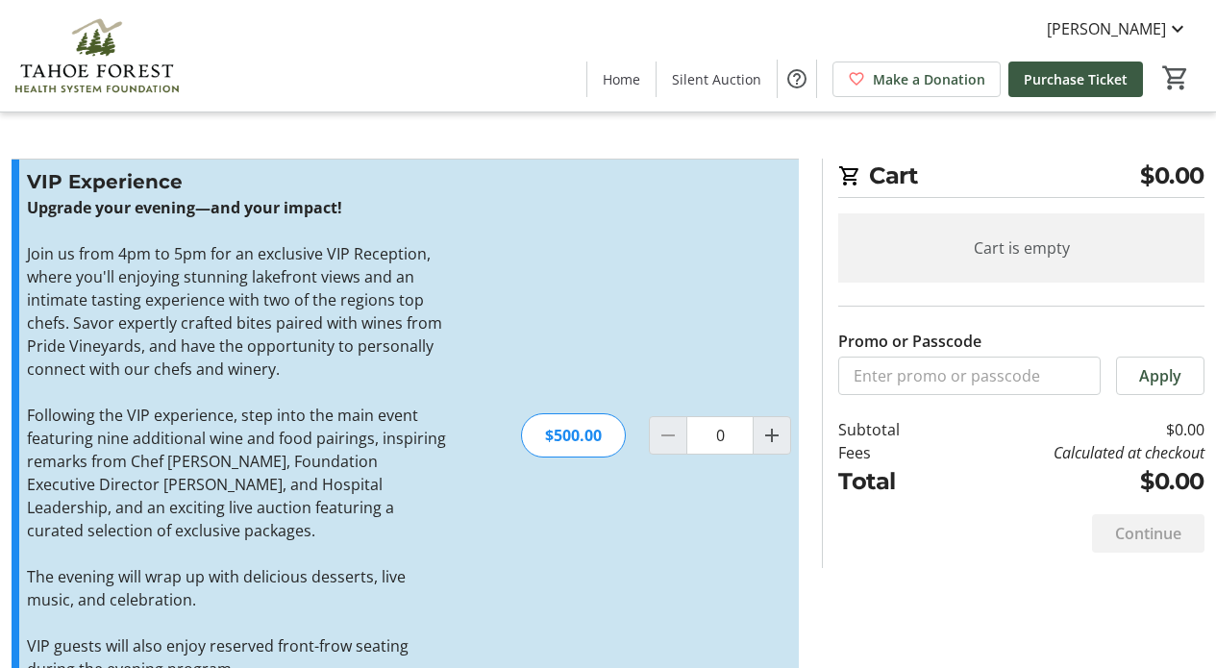
scroll to position [0, 0]
click at [779, 434] on mat-icon "Increment by one" at bounding box center [771, 435] width 23 height 23
type input "1"
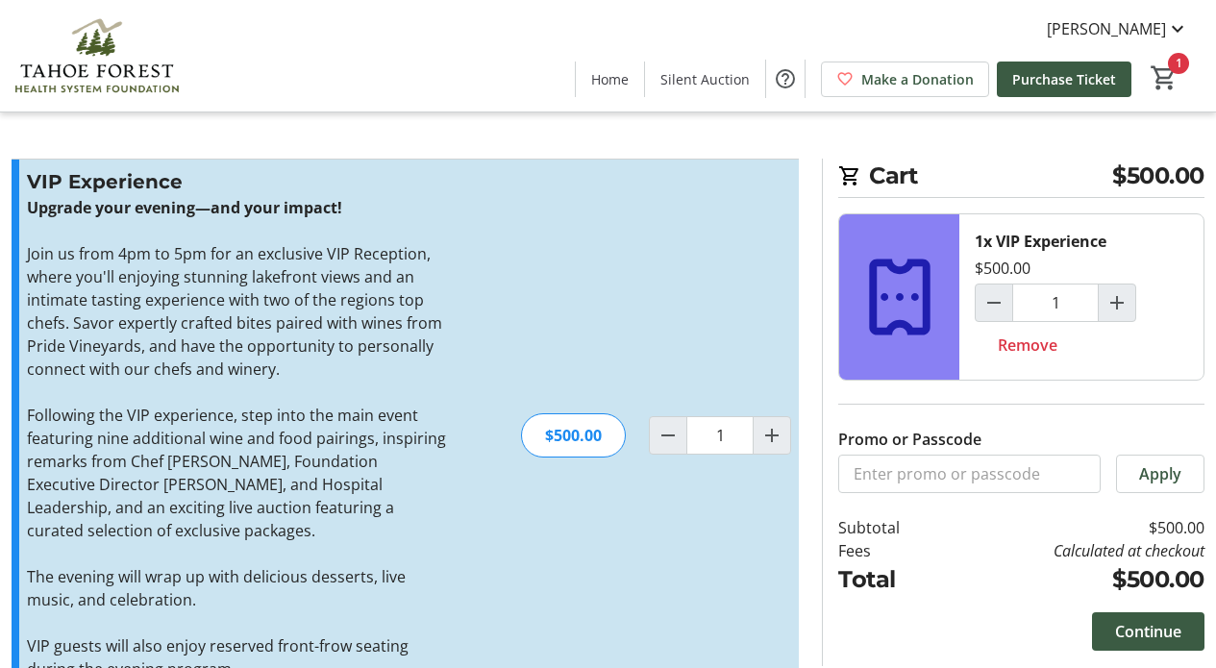
click at [1001, 528] on td "$500.00" at bounding box center [1075, 527] width 260 height 23
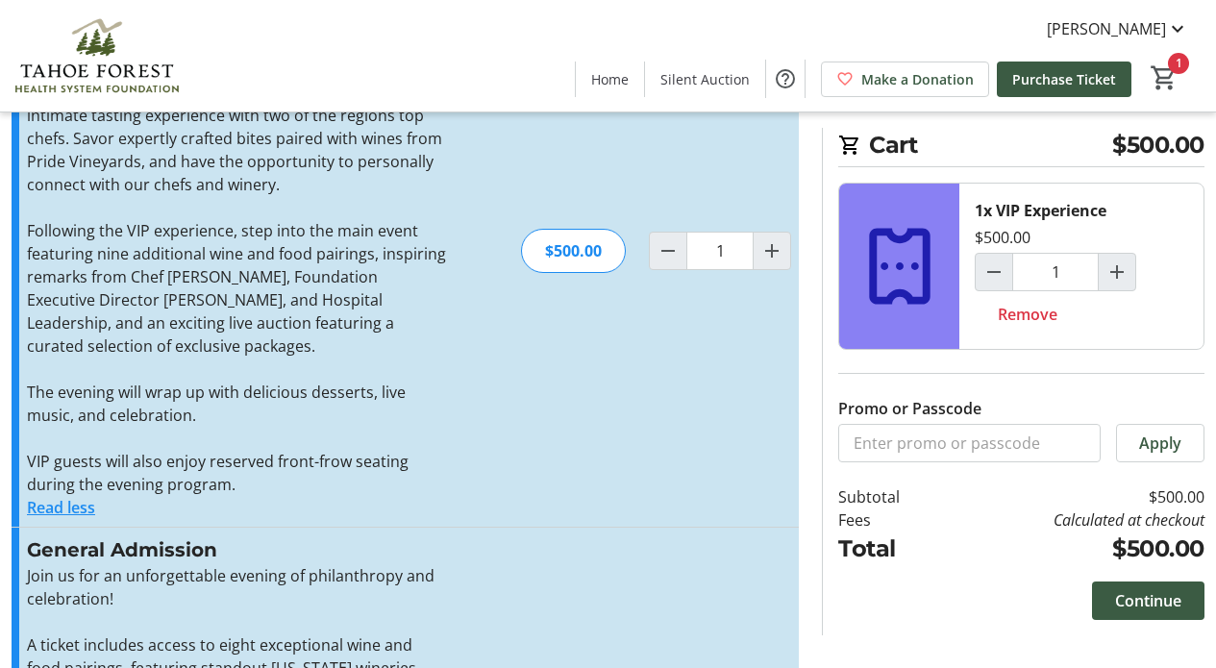
scroll to position [188, 0]
